Goal: Task Accomplishment & Management: Use online tool/utility

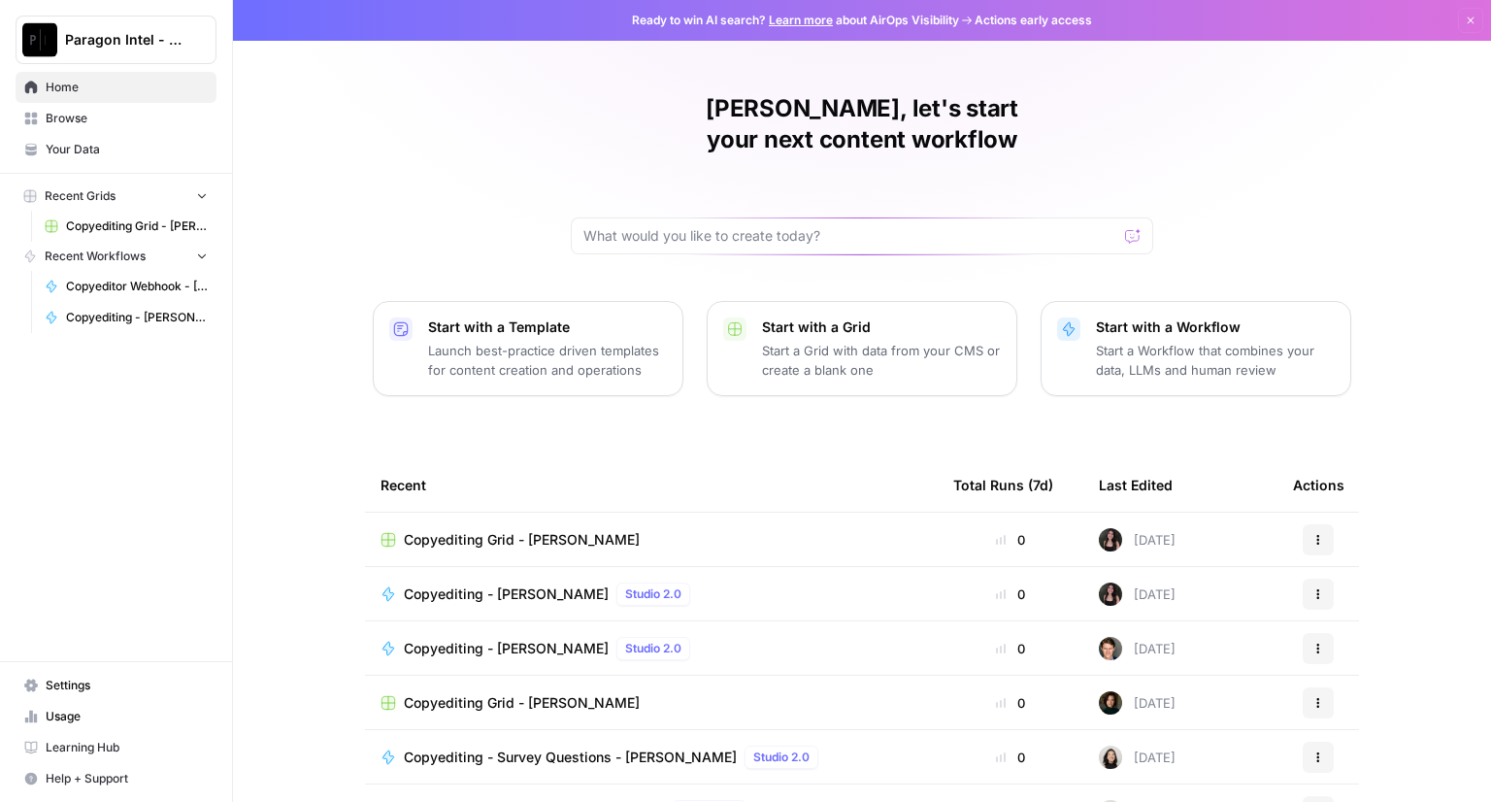
click at [474, 530] on span "Copyediting Grid - [PERSON_NAME]" at bounding box center [522, 539] width 236 height 19
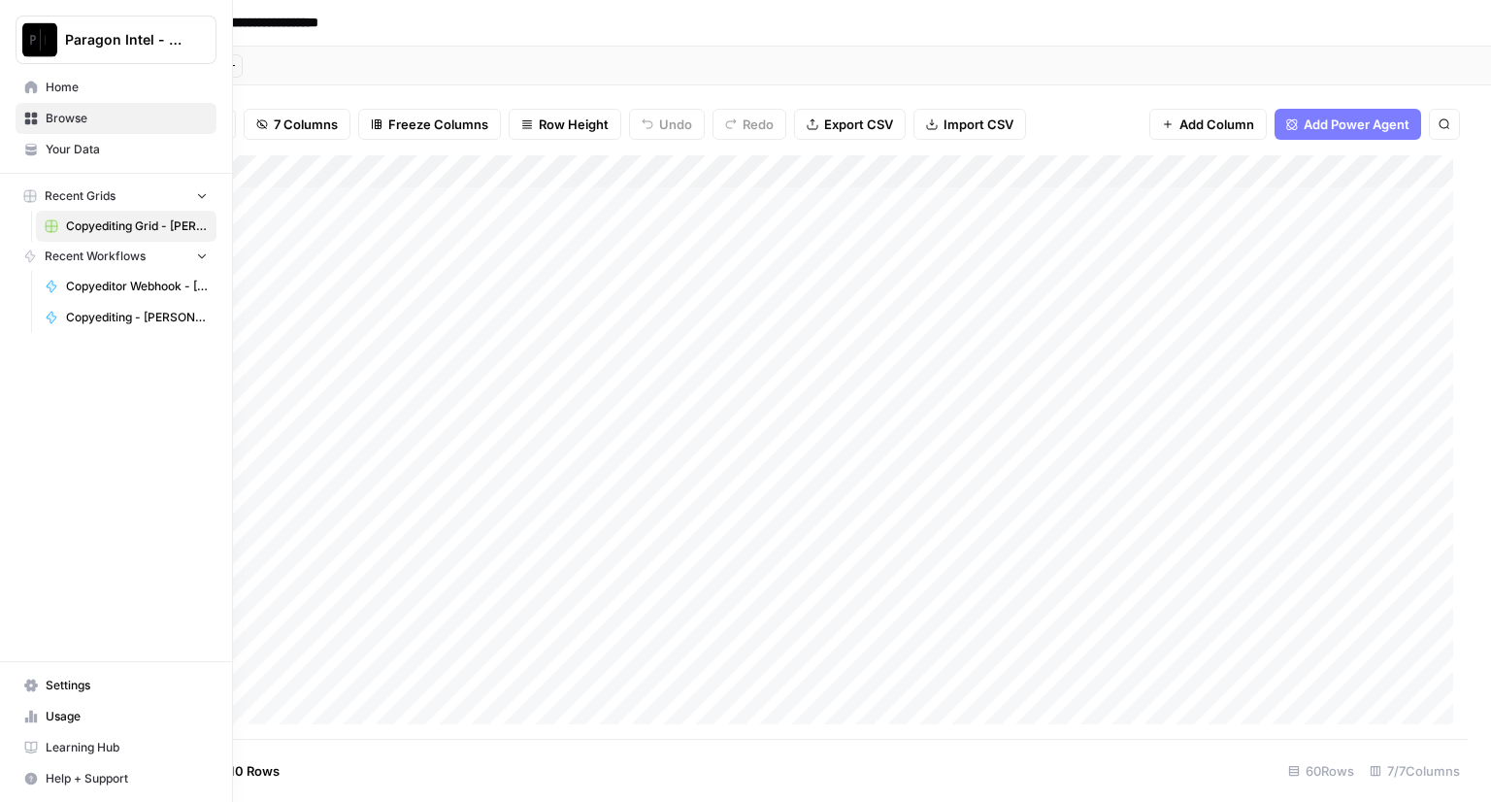
click at [117, 283] on span "Copyeditor Webhook - [PERSON_NAME]" at bounding box center [137, 286] width 142 height 17
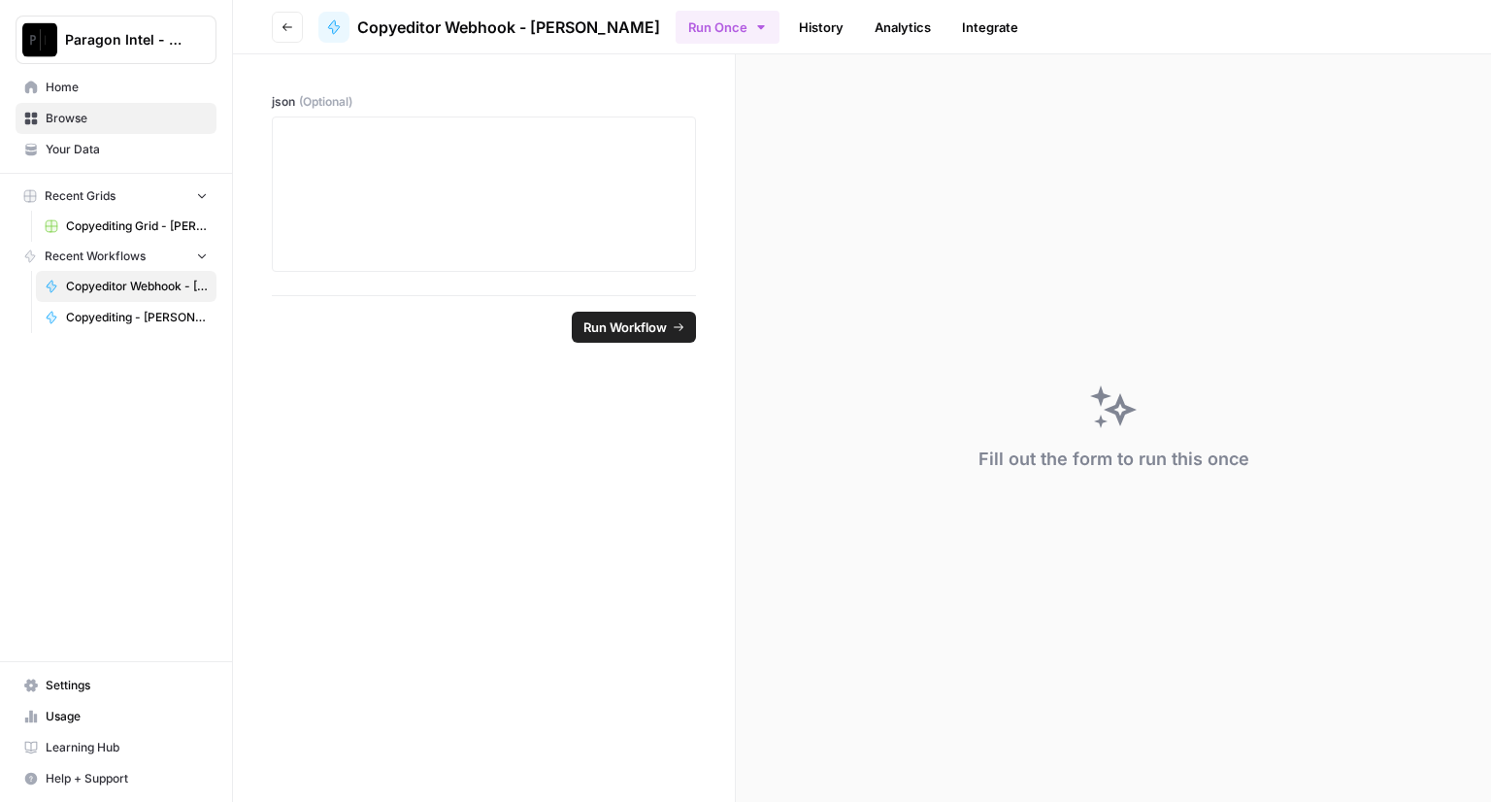
click at [119, 314] on span "Copyediting - [PERSON_NAME]" at bounding box center [137, 317] width 142 height 17
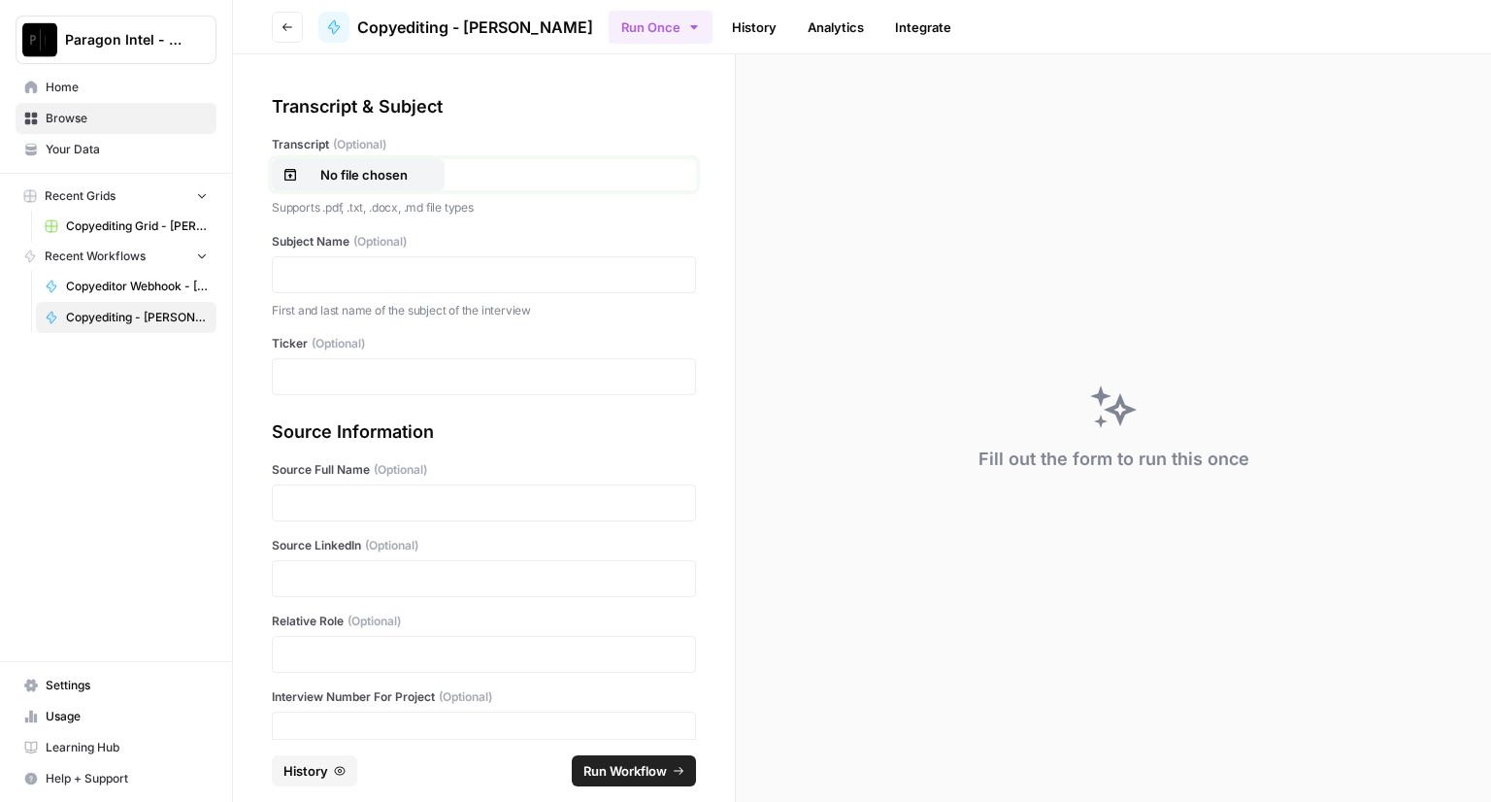
click at [323, 184] on p "No file chosen" at bounding box center [364, 174] width 124 height 19
click at [330, 277] on p at bounding box center [483, 274] width 399 height 19
click at [317, 394] on div "**********" at bounding box center [484, 396] width 502 height 684
click at [325, 367] on p at bounding box center [483, 376] width 399 height 19
click at [308, 510] on p at bounding box center [483, 502] width 399 height 19
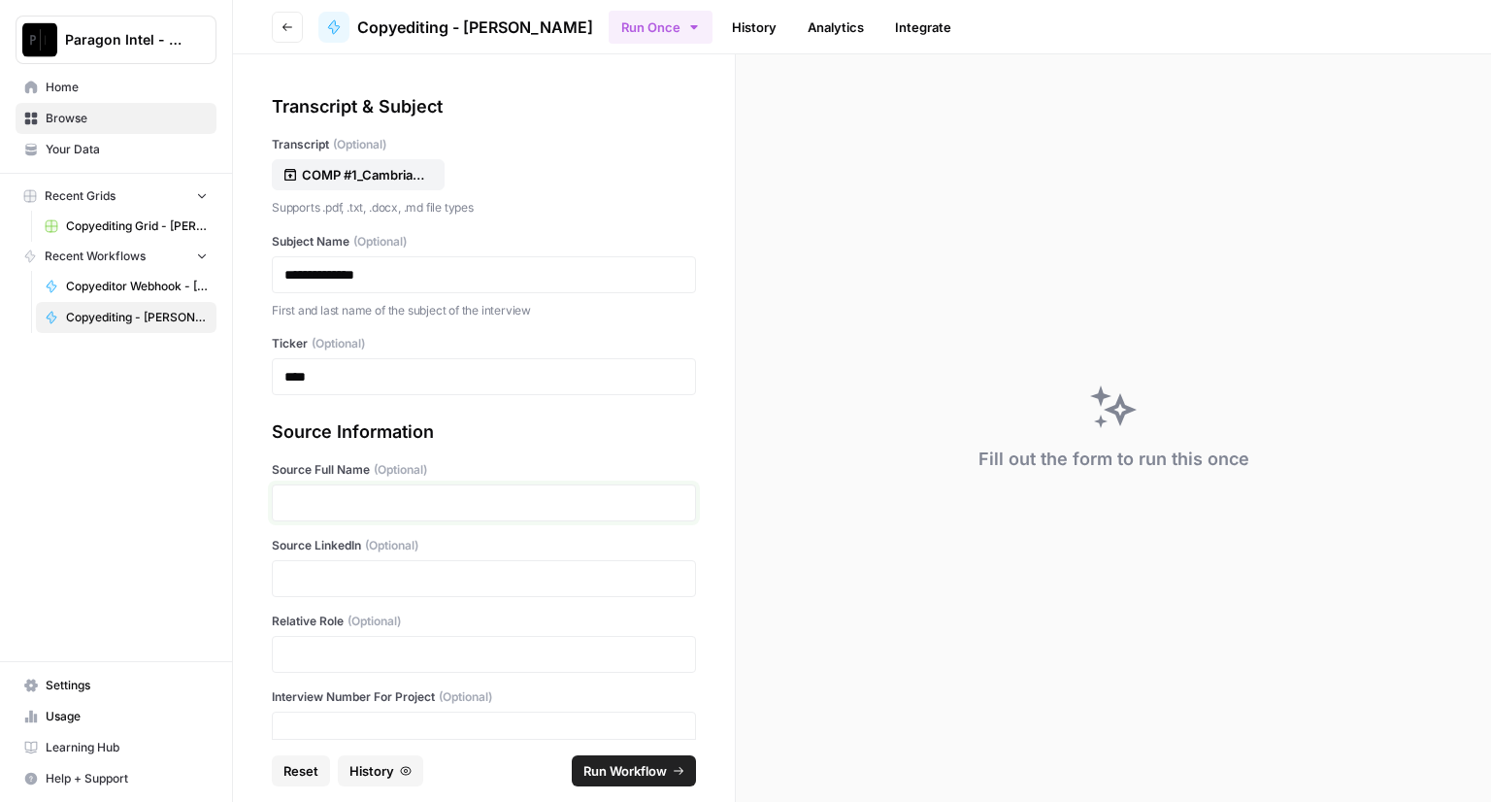
click at [308, 510] on p at bounding box center [483, 502] width 399 height 19
click at [350, 580] on p at bounding box center [483, 578] width 399 height 19
click at [309, 664] on p at bounding box center [483, 654] width 399 height 19
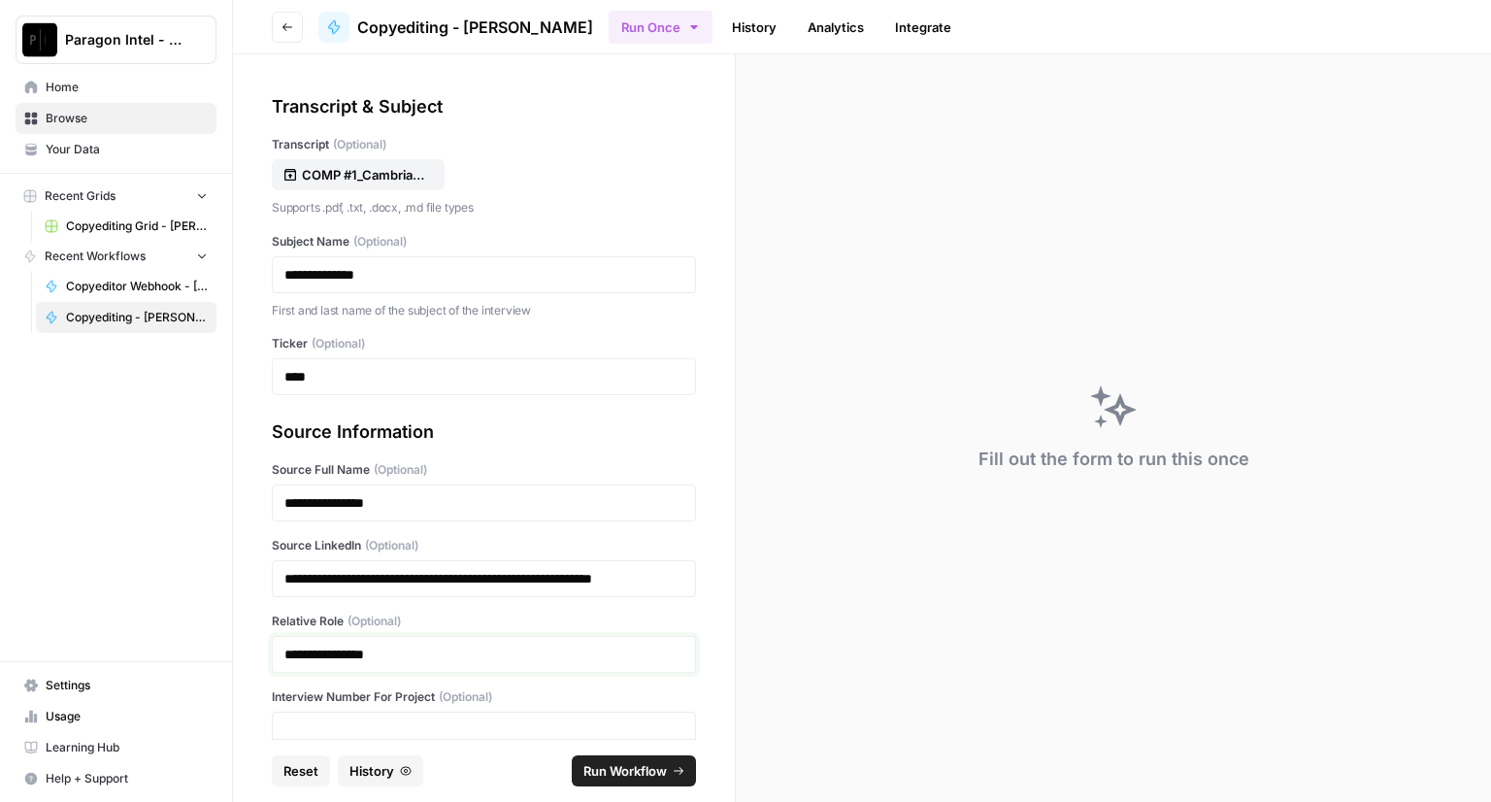
scroll to position [125, 0]
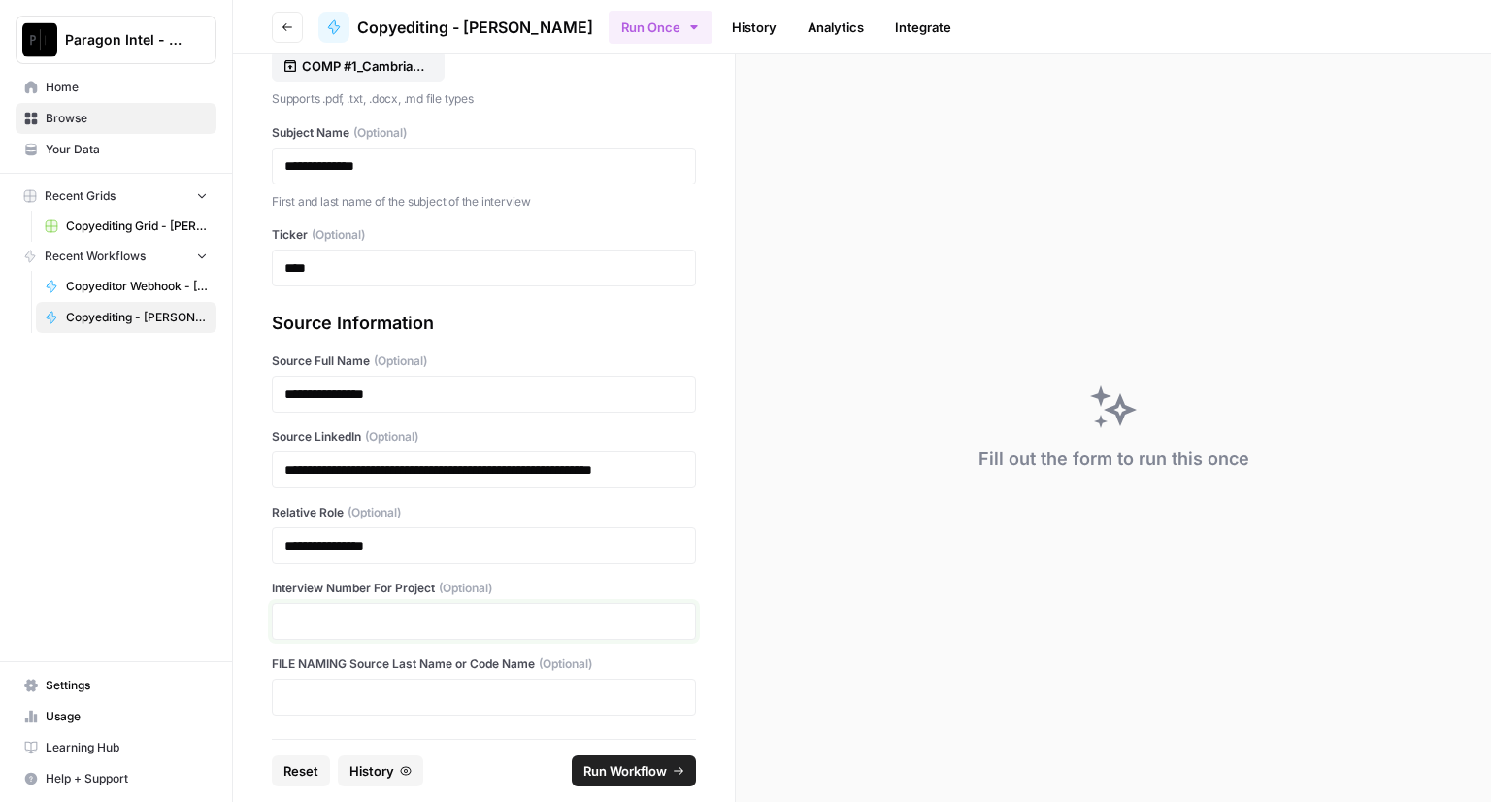
click at [326, 617] on p at bounding box center [483, 621] width 399 height 19
click at [610, 778] on span "Run Workflow" at bounding box center [625, 770] width 83 height 19
